Goal: Task Accomplishment & Management: Use online tool/utility

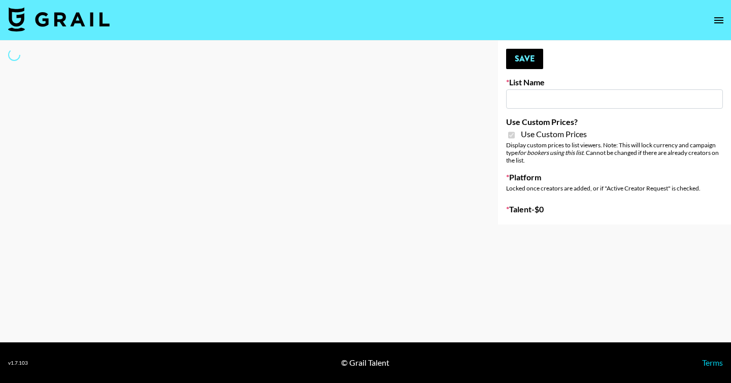
type input "Peppermayo"
checkbox input "true"
select select "Brand"
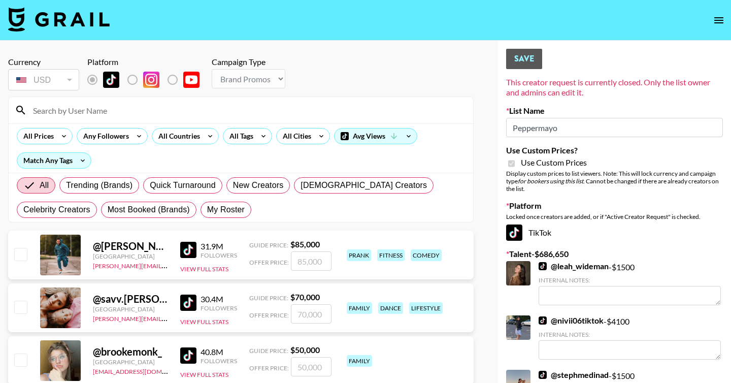
click at [112, 110] on input at bounding box center [247, 110] width 440 height 16
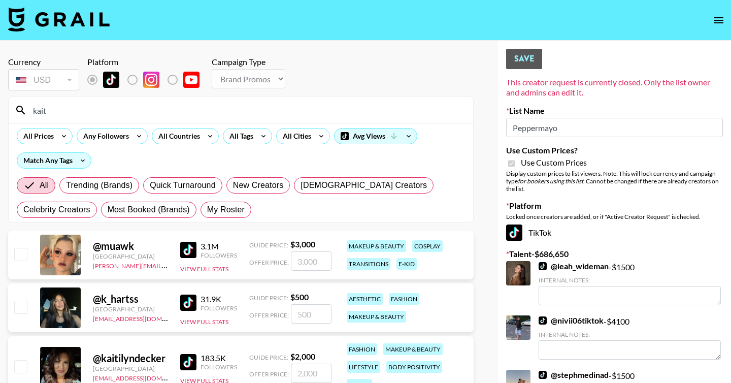
type input "kait"
click at [309, 312] on input "number" at bounding box center [311, 313] width 41 height 19
type input "5"
checkbox input "true"
type input "500"
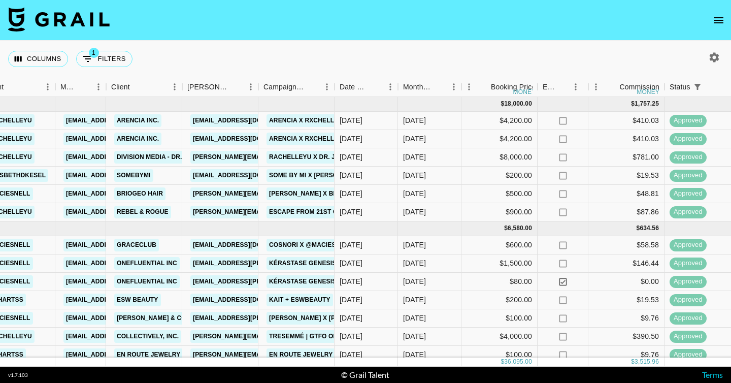
scroll to position [237, 232]
